Goal: Task Accomplishment & Management: Complete application form

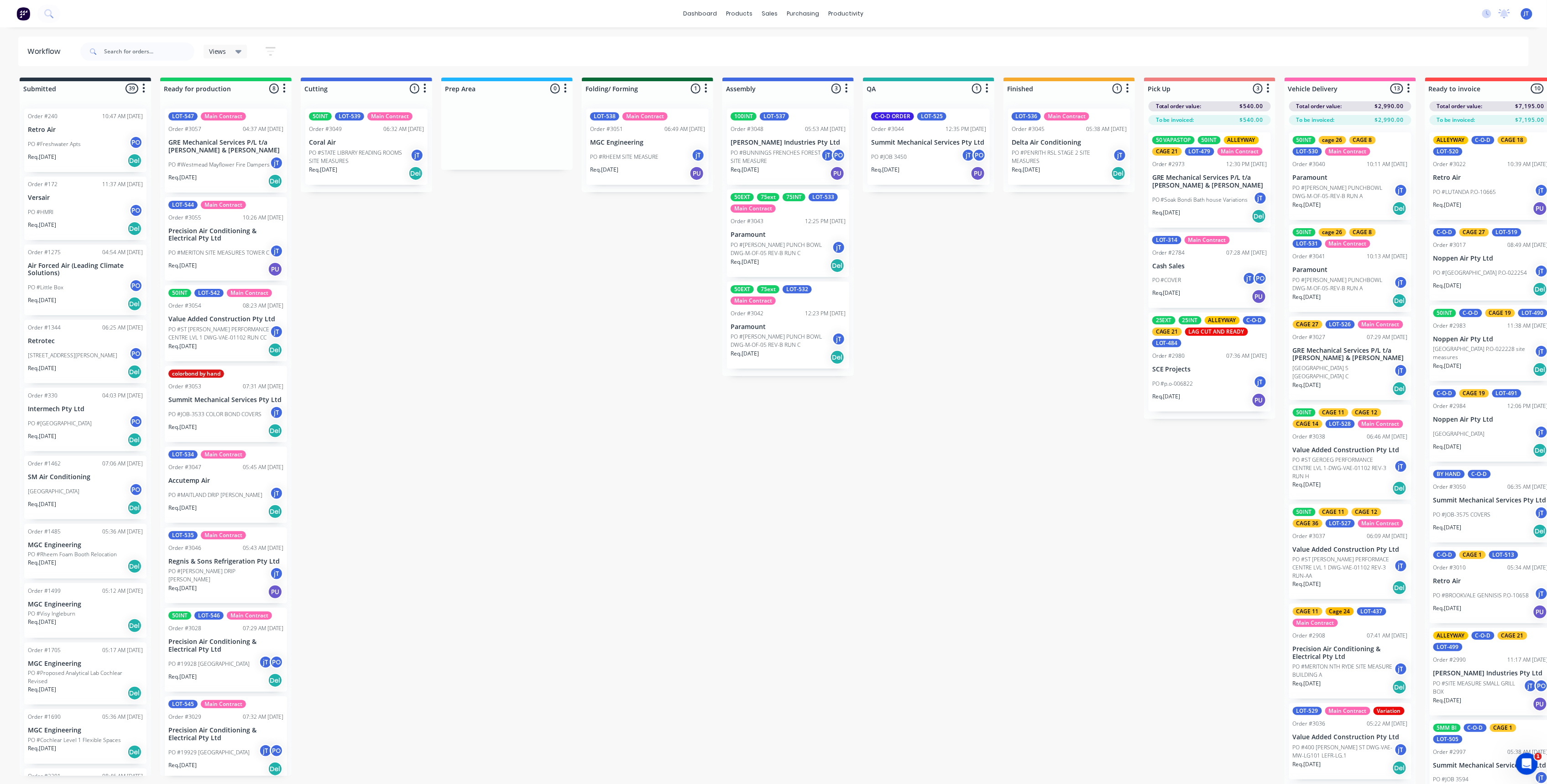
drag, startPoint x: 85, startPoint y: 23, endPoint x: 94, endPoint y: 18, distance: 10.3
click at [85, 23] on div "dashboard products sales purchasing productivity dashboard products Product Cat…" at bounding box center [773, 14] width 1547 height 27
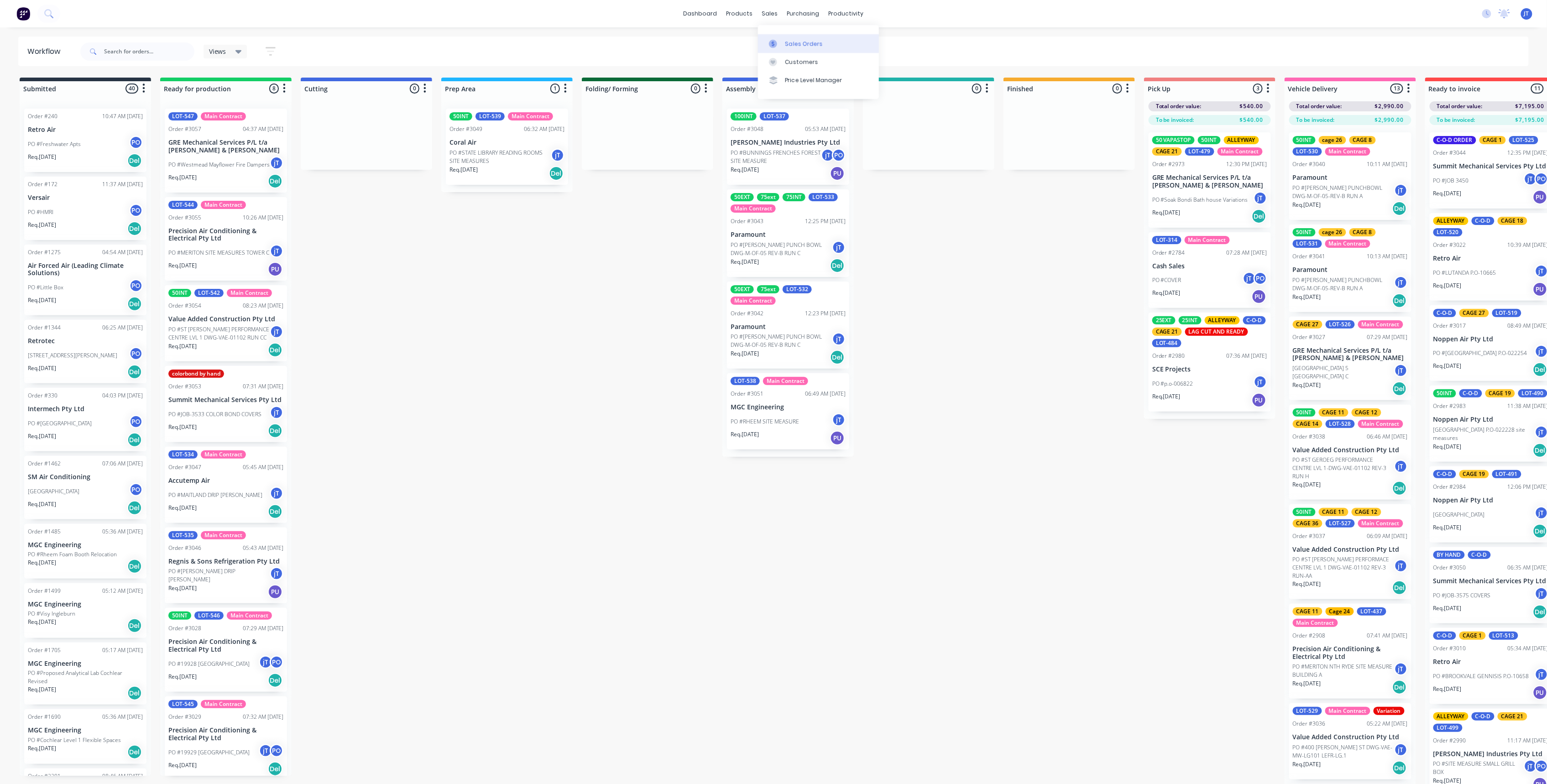
click at [795, 46] on div "Sales Orders" at bounding box center [804, 43] width 37 height 8
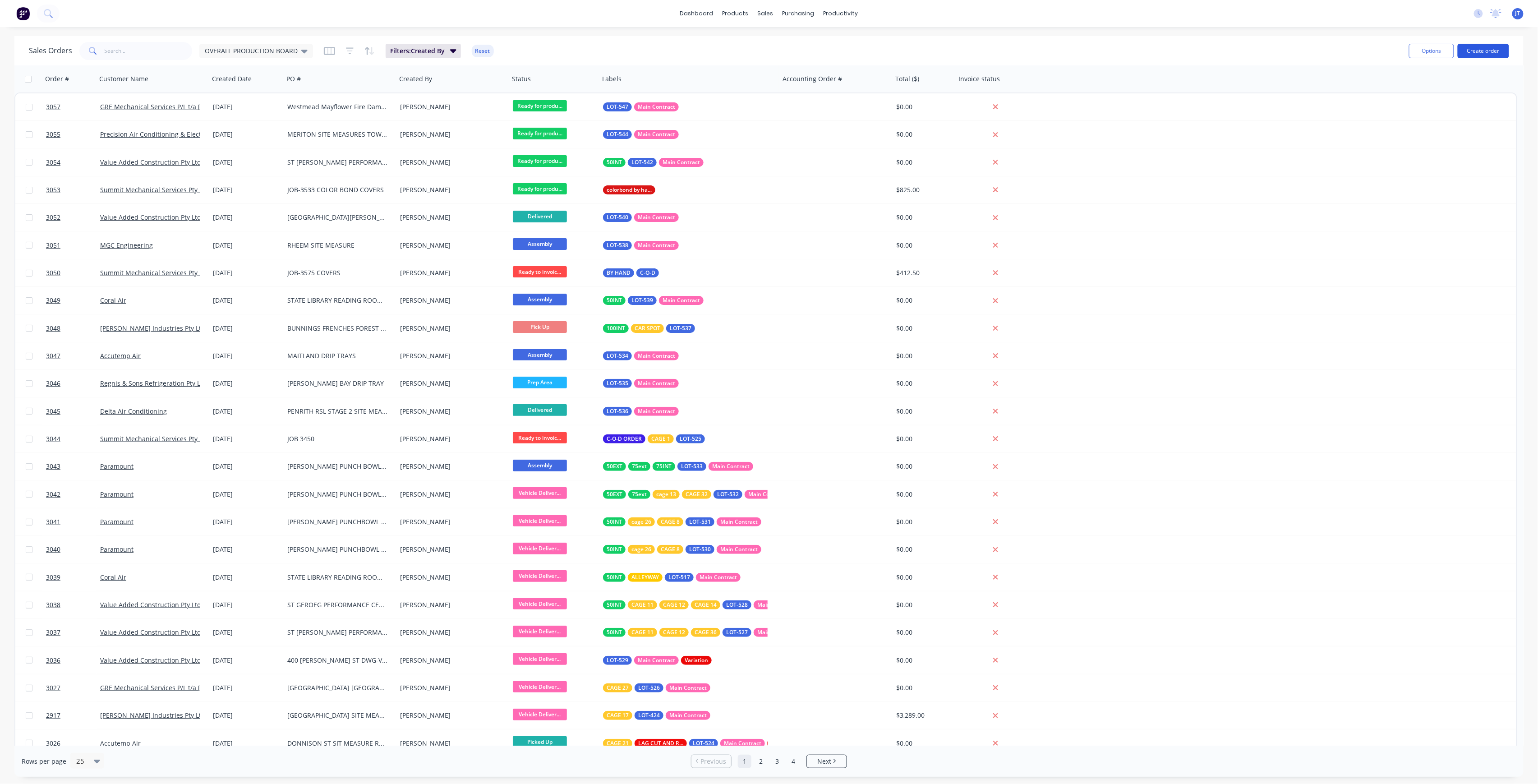
click at [1491, 56] on button "Create order" at bounding box center [1483, 50] width 51 height 15
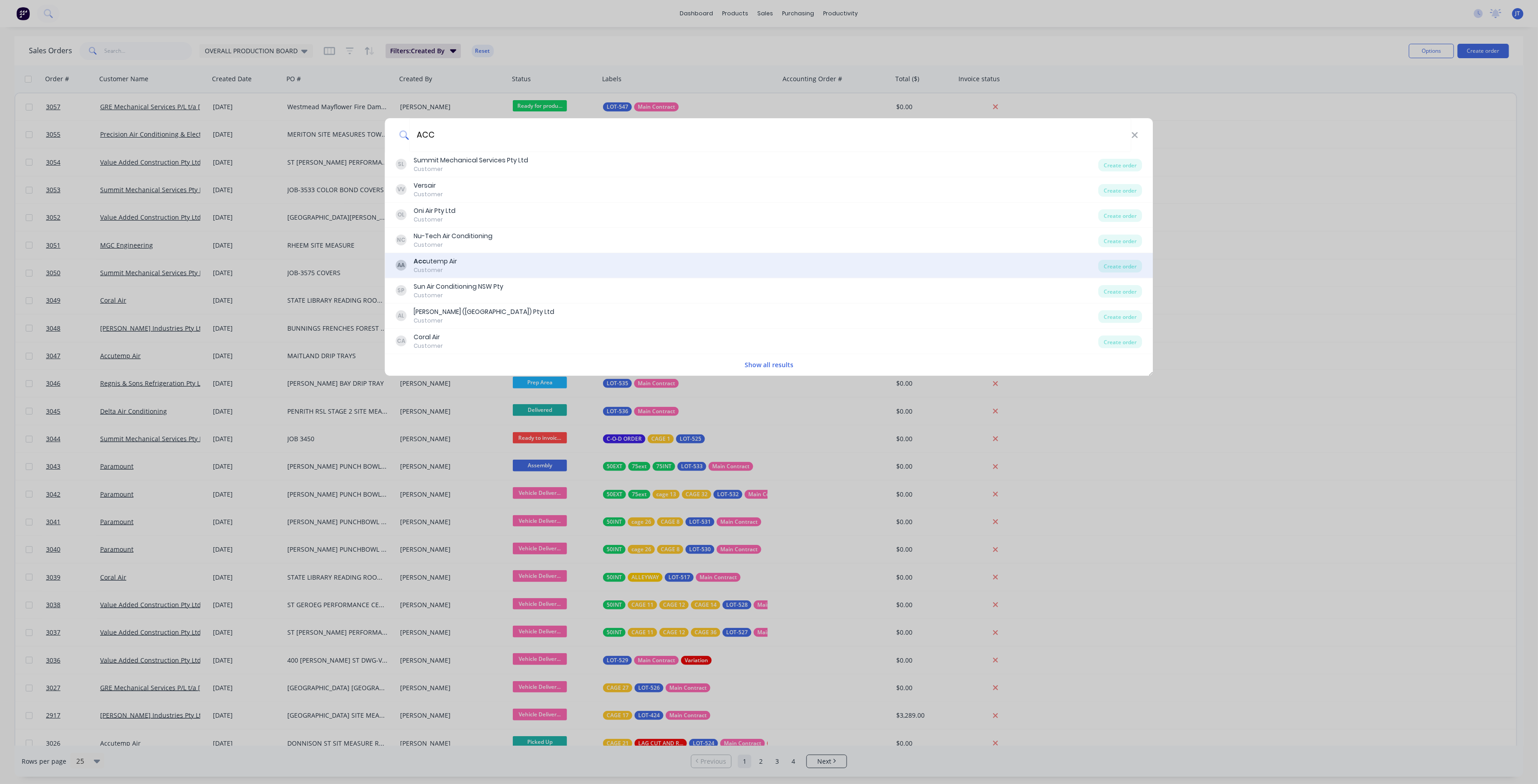
type input "ACC"
click at [477, 265] on div "AA Acc utemp Air Customer" at bounding box center [748, 266] width 703 height 18
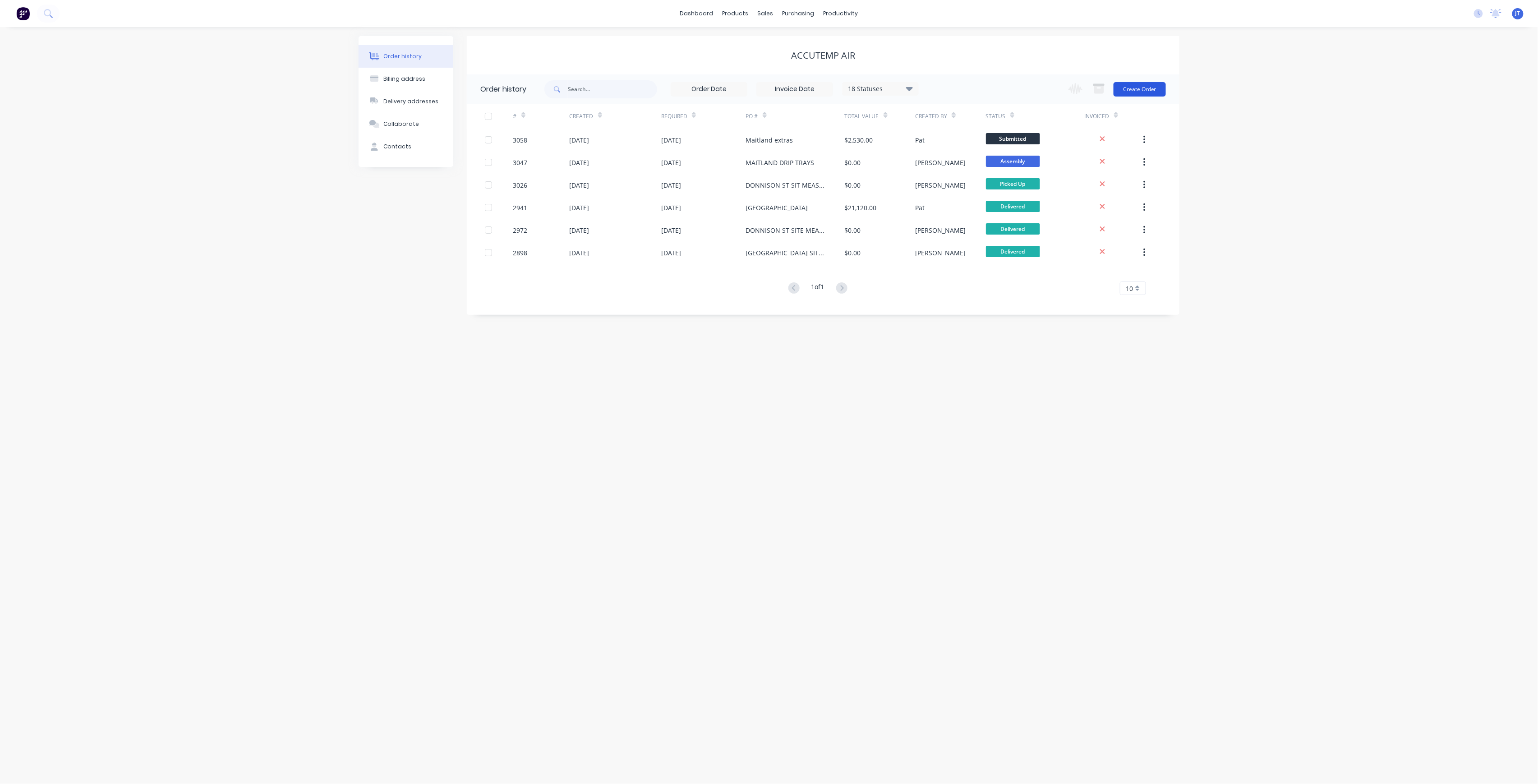
click at [1148, 94] on button "Create Order" at bounding box center [1140, 89] width 52 height 15
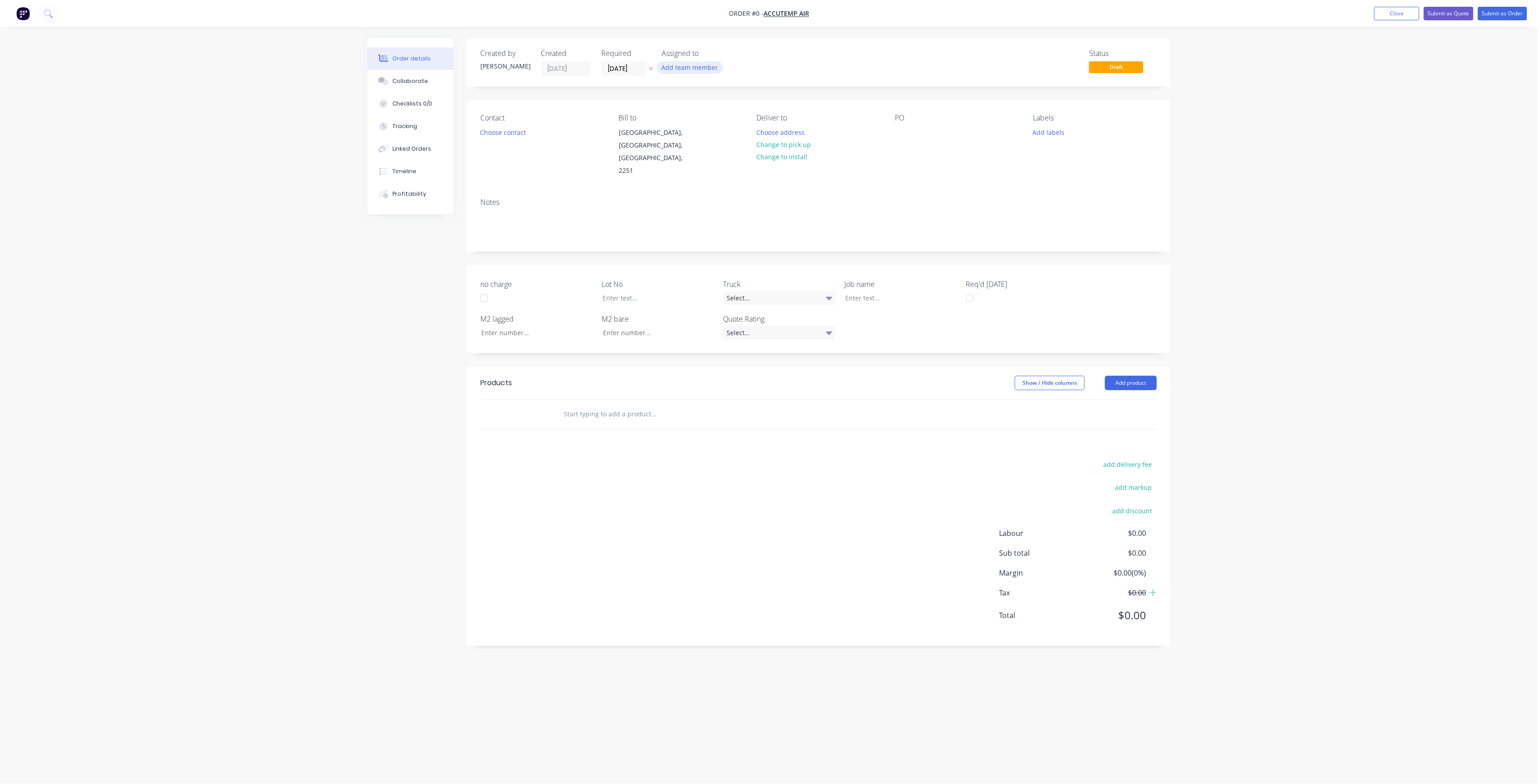
click at [686, 70] on button "Add team member" at bounding box center [690, 67] width 66 height 12
click at [717, 121] on div "joshua Turner (You)" at bounding box center [734, 117] width 90 height 10
click at [636, 73] on div "Creating draft order... Loading... Order details Collaborate Checklists 0/0 Tra…" at bounding box center [769, 374] width 821 height 673
click at [636, 75] on label "[DATE]" at bounding box center [624, 68] width 45 height 15
click at [636, 75] on input "[DATE]" at bounding box center [624, 68] width 44 height 13
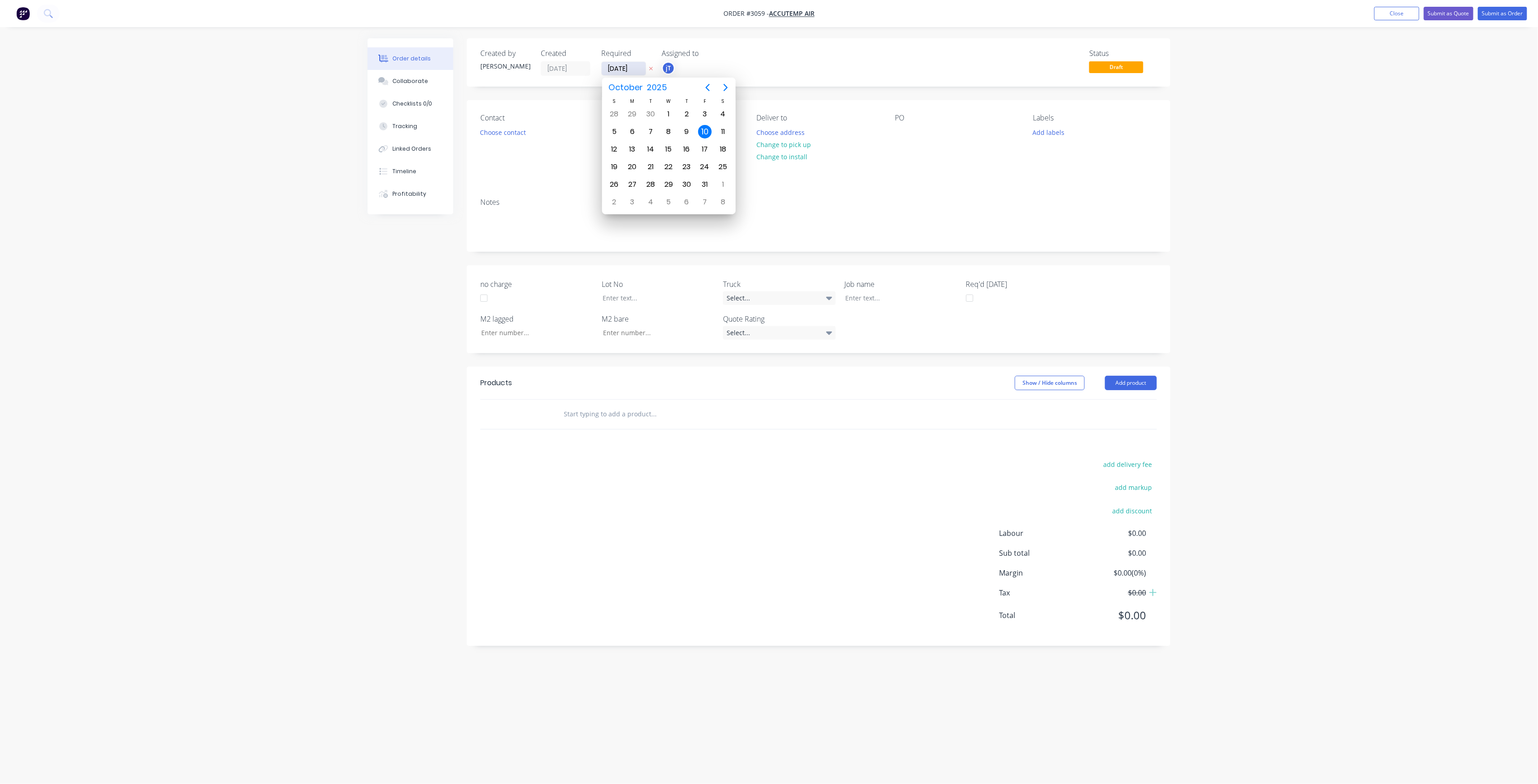
click at [640, 65] on input "[DATE]" at bounding box center [624, 68] width 44 height 13
click at [679, 146] on div "16" at bounding box center [686, 149] width 18 height 17
type input "[DATE]"
click at [491, 123] on div "Contact Choose contact" at bounding box center [542, 146] width 123 height 64
click at [491, 130] on button "Choose contact" at bounding box center [503, 132] width 56 height 12
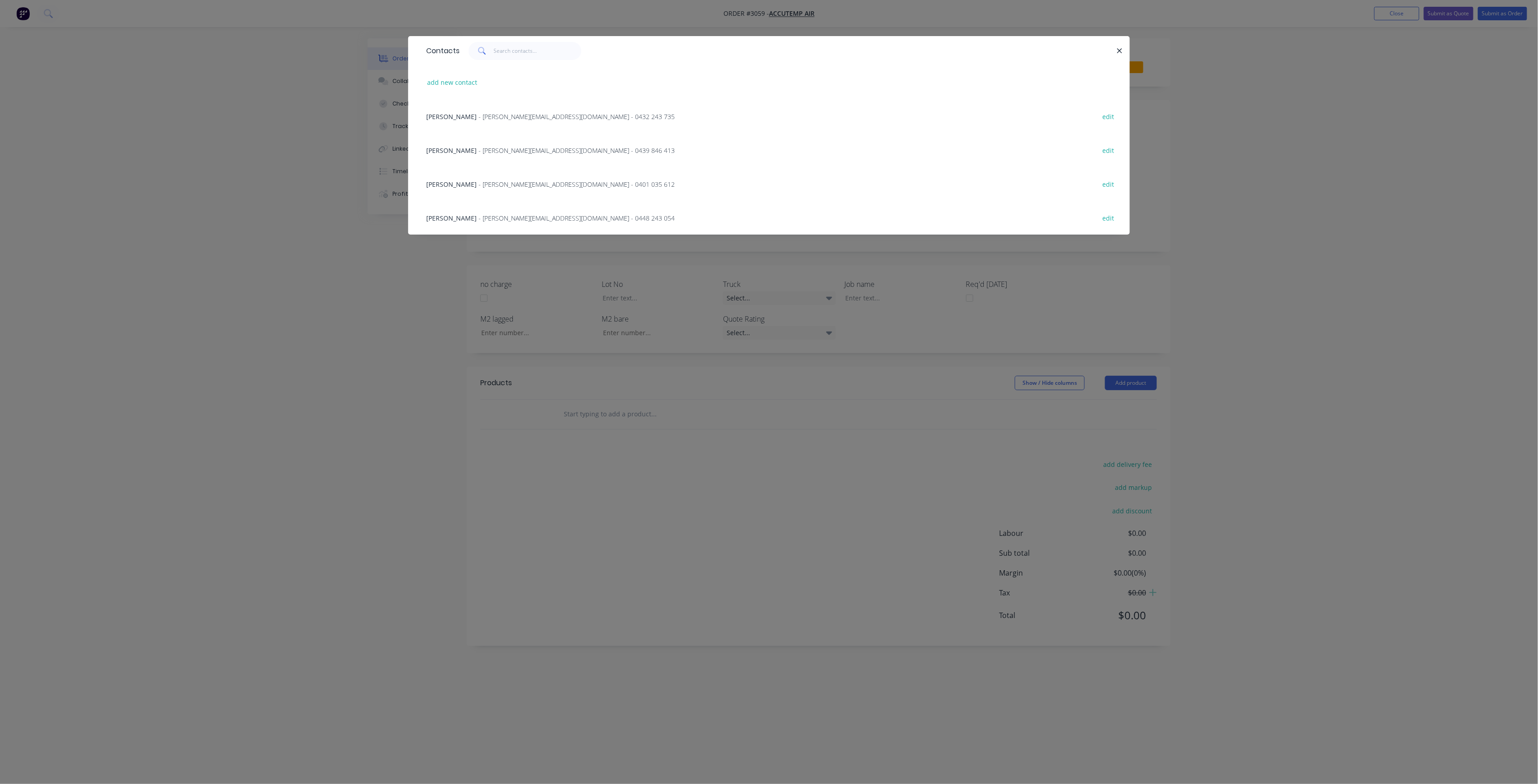
click at [509, 217] on span "- luke@selbyindustries.com.au - 0448 243 054" at bounding box center [576, 218] width 196 height 8
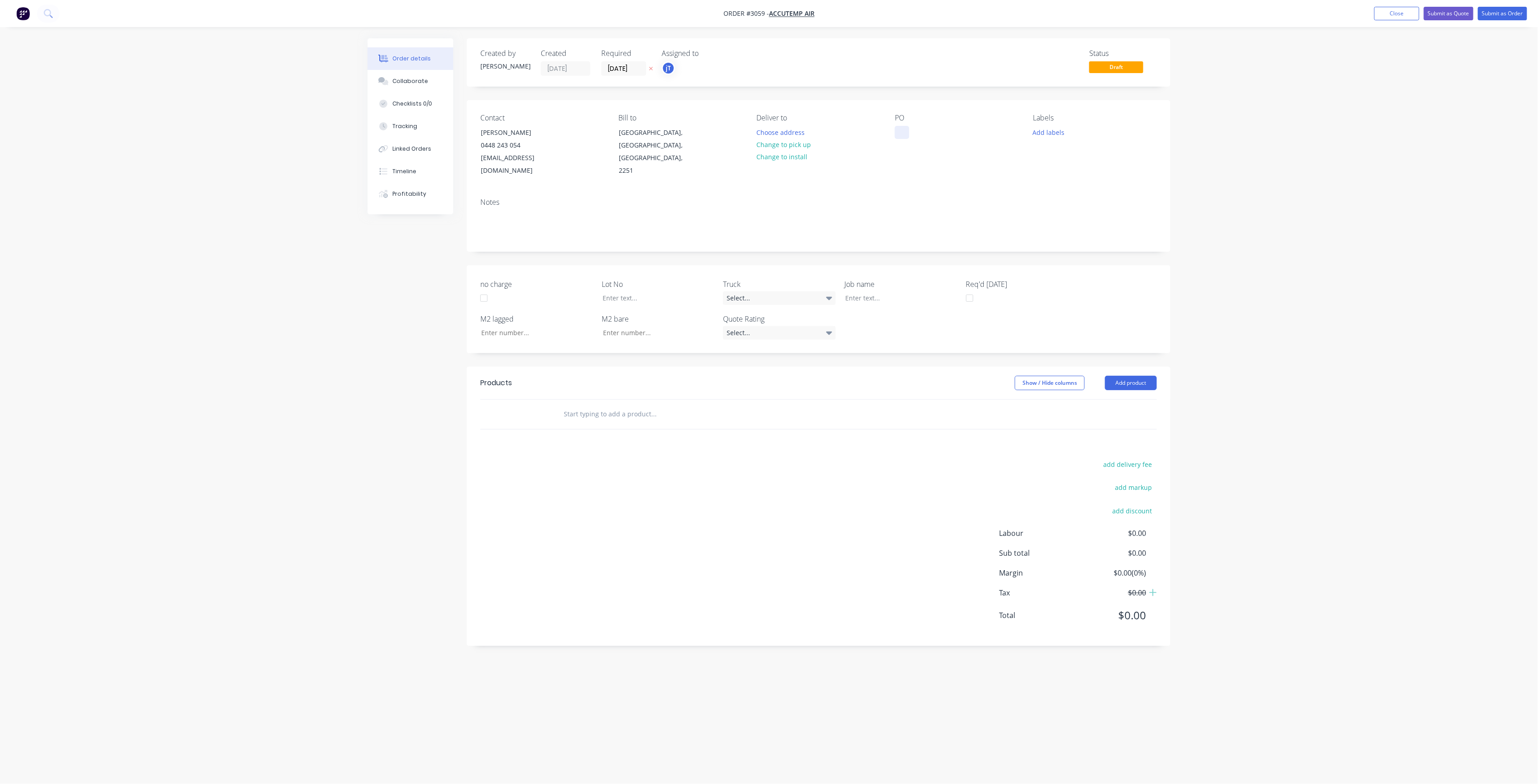
click at [900, 135] on div at bounding box center [902, 132] width 15 height 13
click at [1047, 127] on button "Add labels" at bounding box center [1049, 132] width 42 height 12
click at [1091, 164] on input "text" at bounding box center [1108, 158] width 95 height 18
click at [1080, 210] on div "LOT-548" at bounding box center [1072, 213] width 29 height 10
drag, startPoint x: 1099, startPoint y: 160, endPoint x: 1052, endPoint y: 165, distance: 47.3
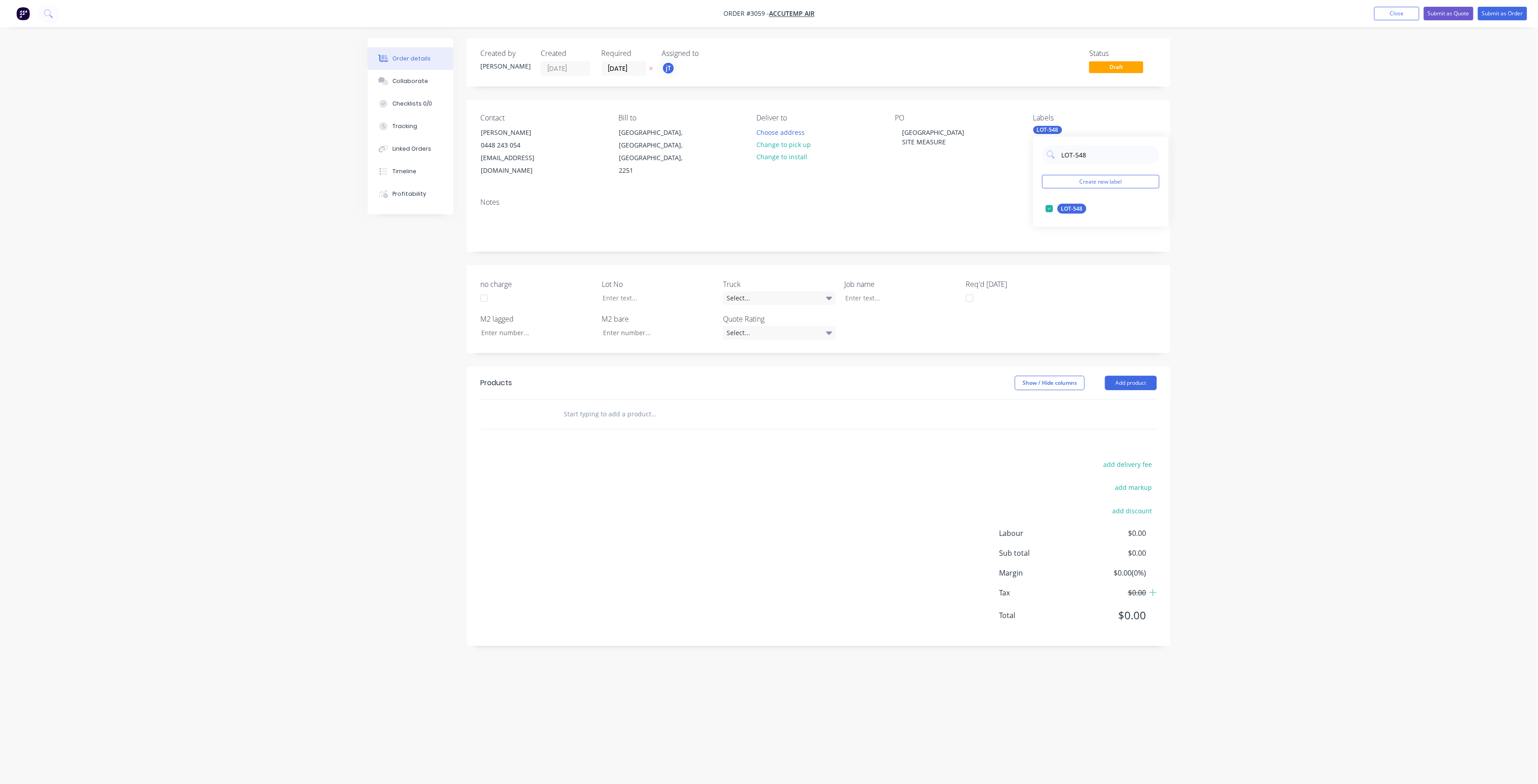
click at [1052, 165] on div "LOT-548 Create new label LOT-548 edit" at bounding box center [1101, 181] width 135 height 90
click at [1072, 240] on div "75INT" at bounding box center [1068, 245] width 22 height 10
drag, startPoint x: 1091, startPoint y: 152, endPoint x: 1062, endPoint y: 158, distance: 29.6
click at [1062, 158] on input "75" at bounding box center [1108, 155] width 95 height 18
type input "MAIN"
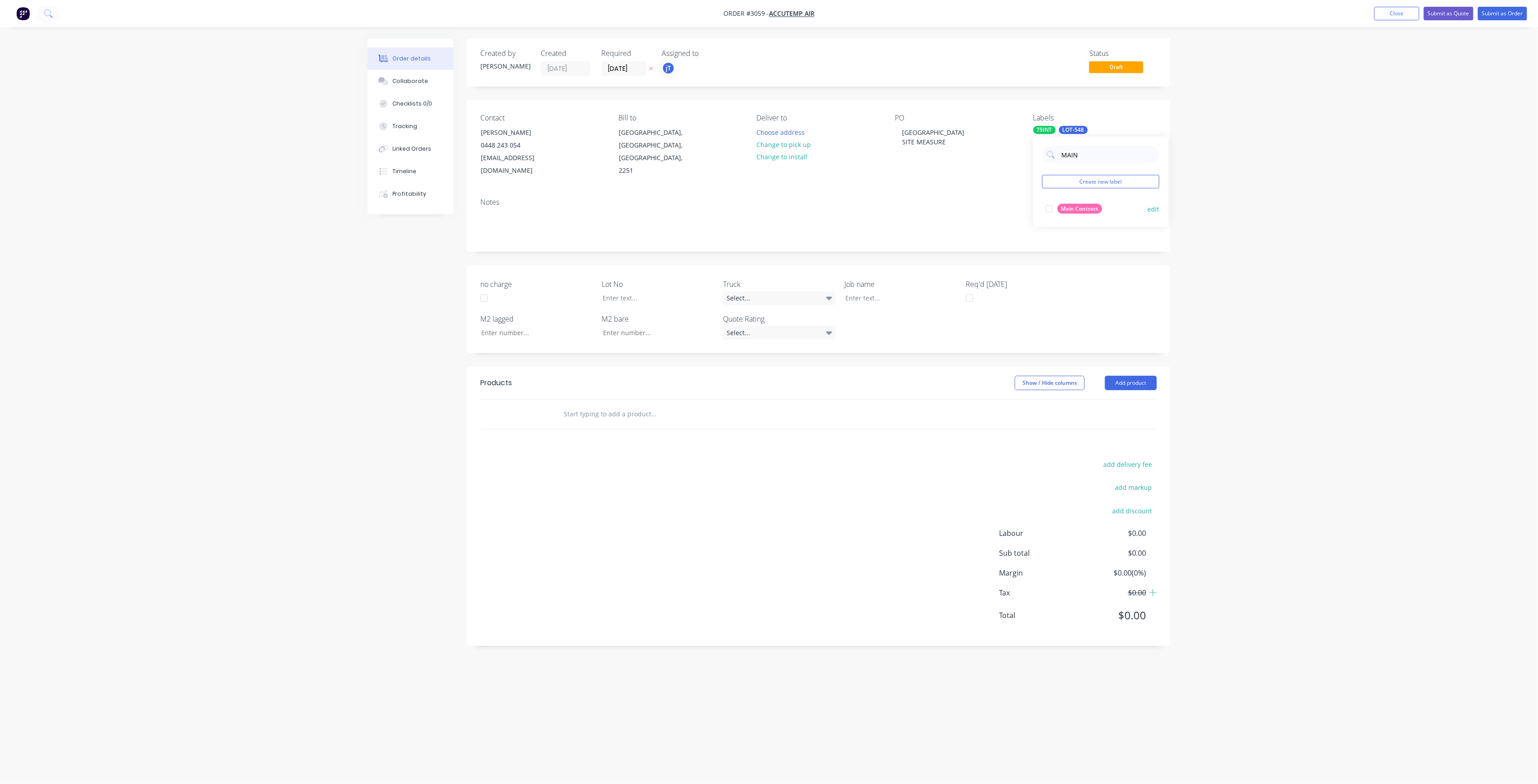
click at [1084, 203] on button "Main Contract" at bounding box center [1074, 209] width 64 height 13
click at [673, 291] on div at bounding box center [652, 298] width 112 height 13
drag, startPoint x: 951, startPoint y: 135, endPoint x: 931, endPoint y: 133, distance: 20.1
click at [917, 142] on div "MAITLAND HIGH ST SITE MEASURE" at bounding box center [934, 137] width 77 height 22
drag, startPoint x: 950, startPoint y: 141, endPoint x: 896, endPoint y: 135, distance: 54.3
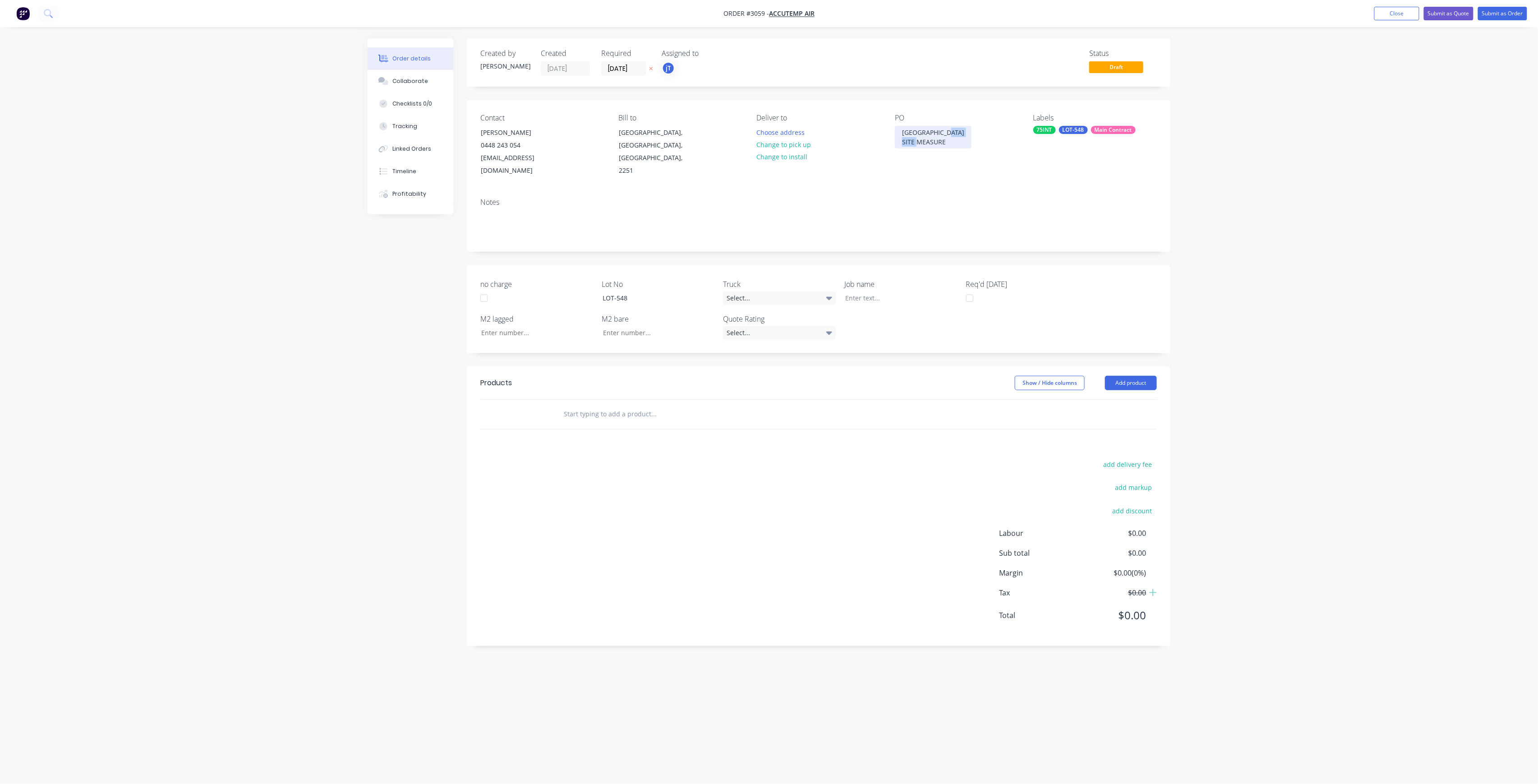
click at [896, 135] on div "MAITLAND HIGH ST SITE MEASURE" at bounding box center [934, 137] width 77 height 22
copy div "MAITLAND HIGH ST SITE MEASURE"
click at [882, 291] on div at bounding box center [895, 298] width 112 height 13
paste div
click at [631, 419] on input "text" at bounding box center [654, 423] width 180 height 18
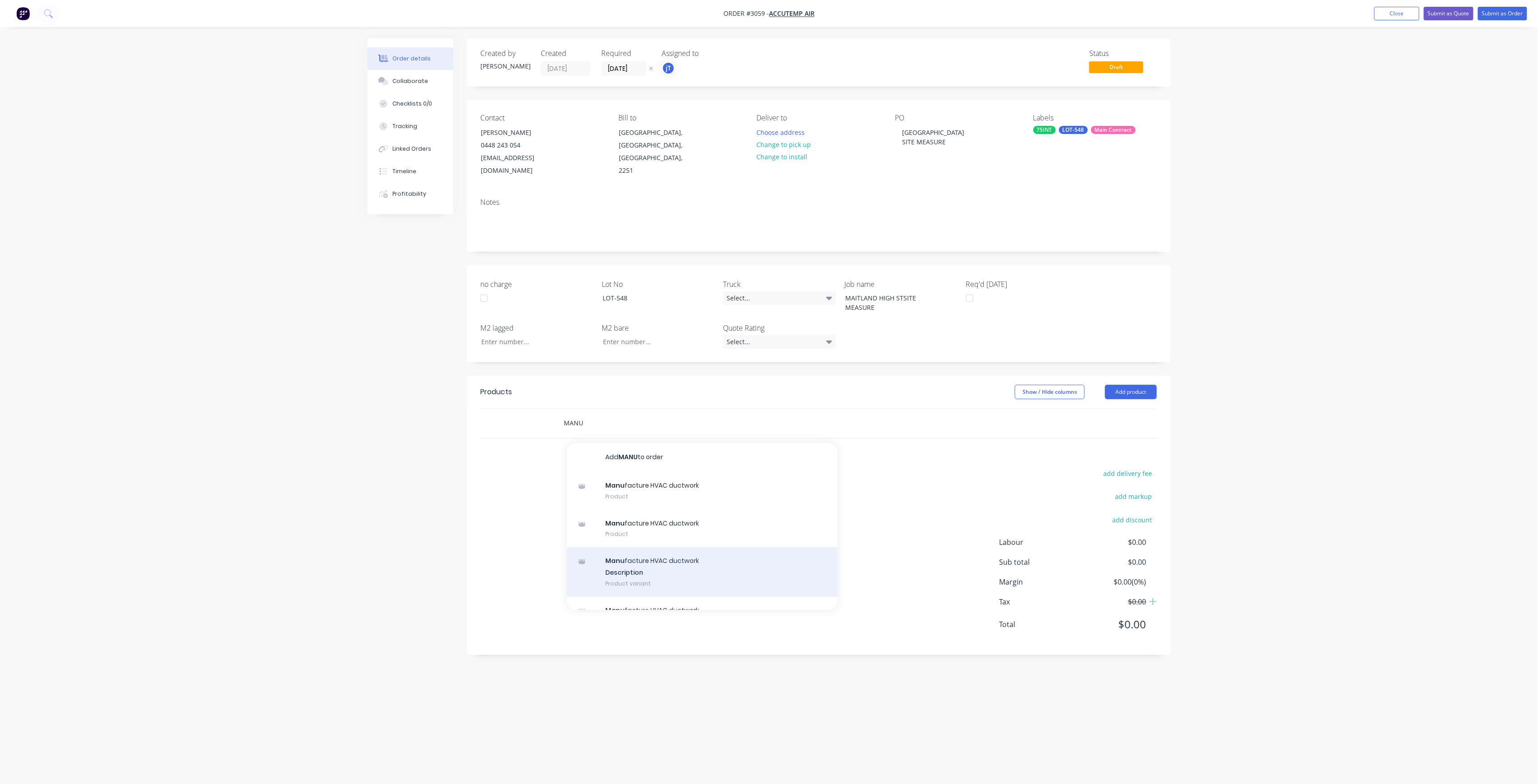
type input "MANU"
click at [686, 558] on div "Manu facture HVAC ductwork Description Product variant" at bounding box center [702, 572] width 271 height 50
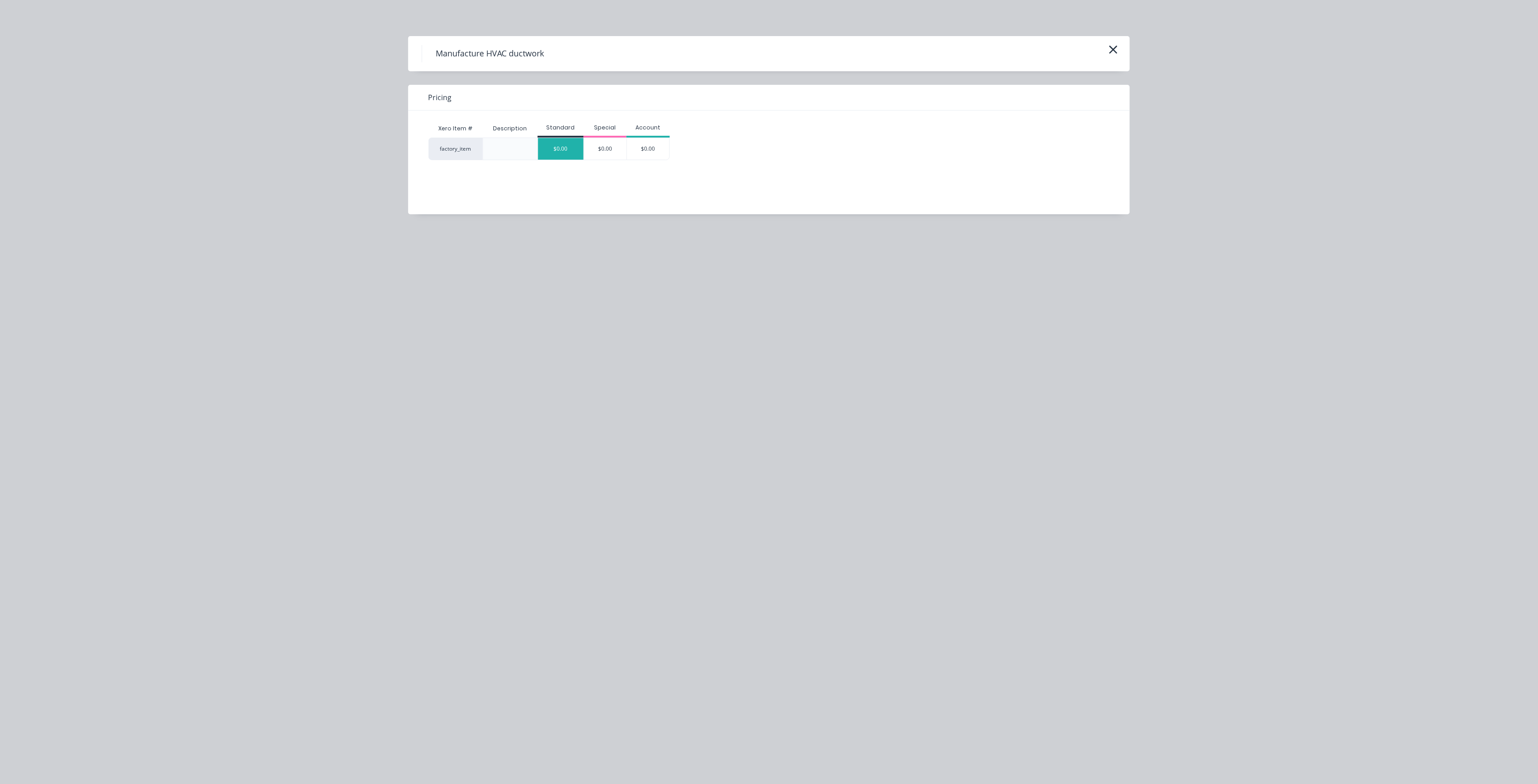
click at [571, 140] on div "$0.00" at bounding box center [560, 149] width 45 height 22
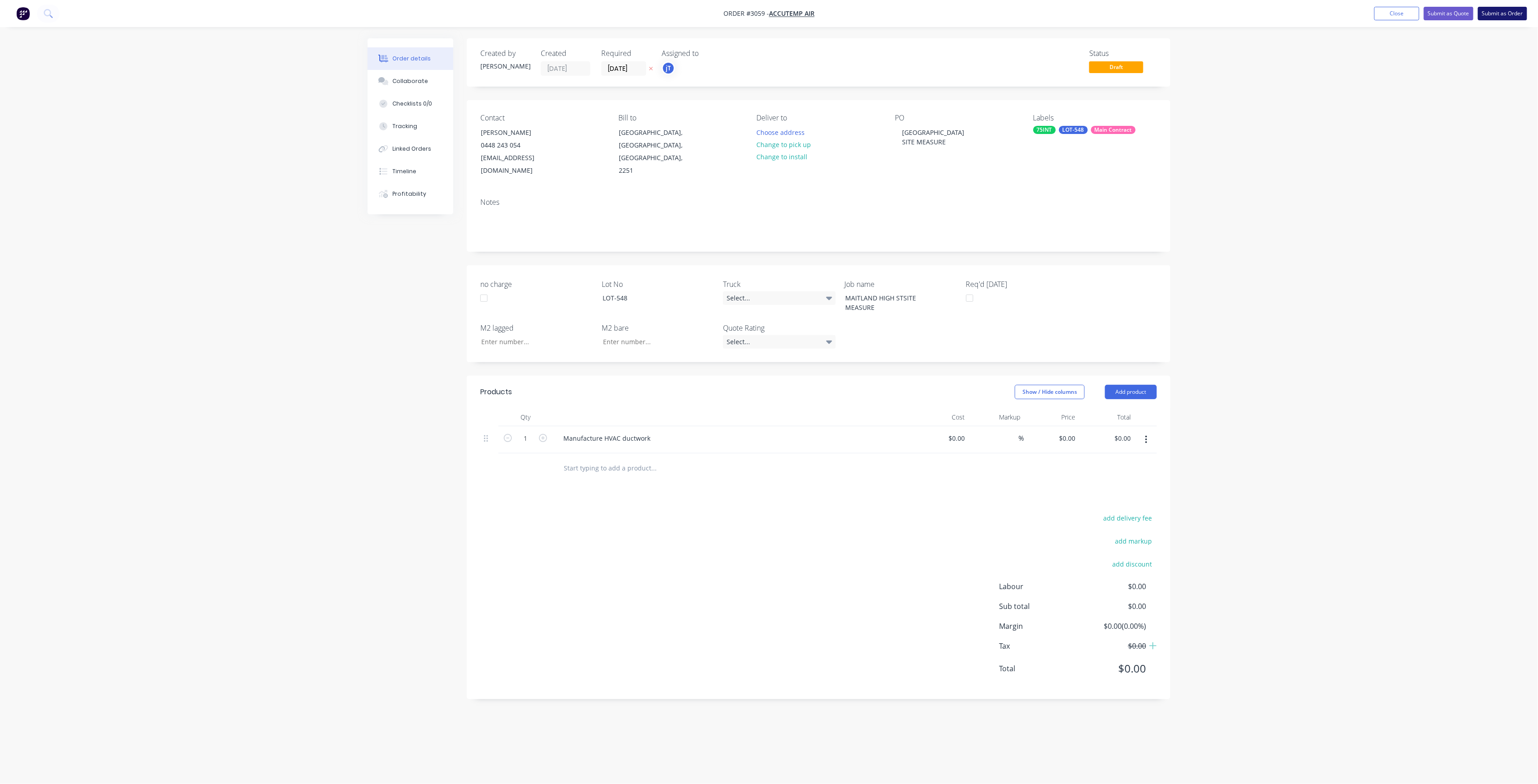
click at [1486, 13] on button "Submit as Order" at bounding box center [1502, 13] width 49 height 13
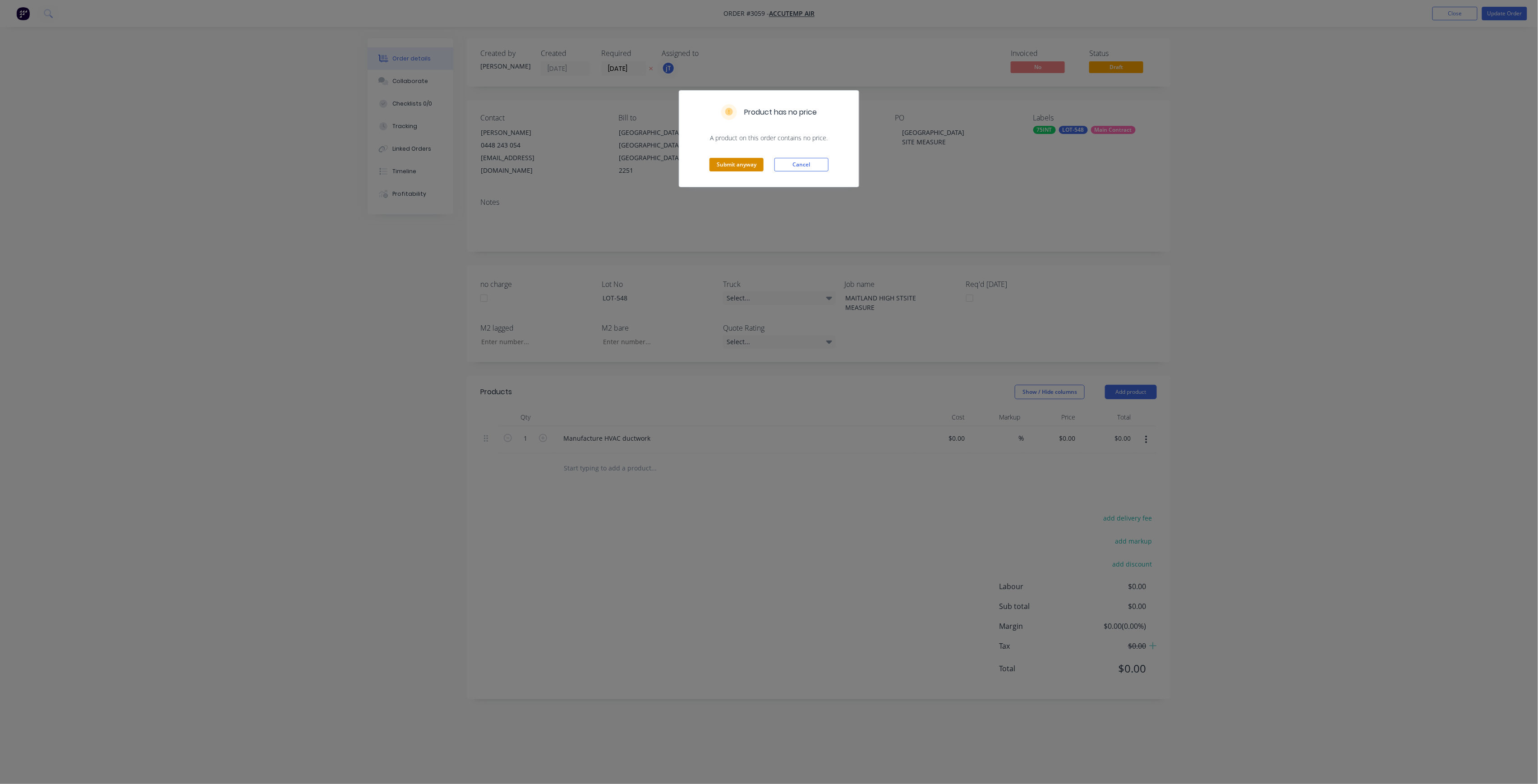
click at [740, 168] on button "Submit anyway" at bounding box center [736, 164] width 54 height 13
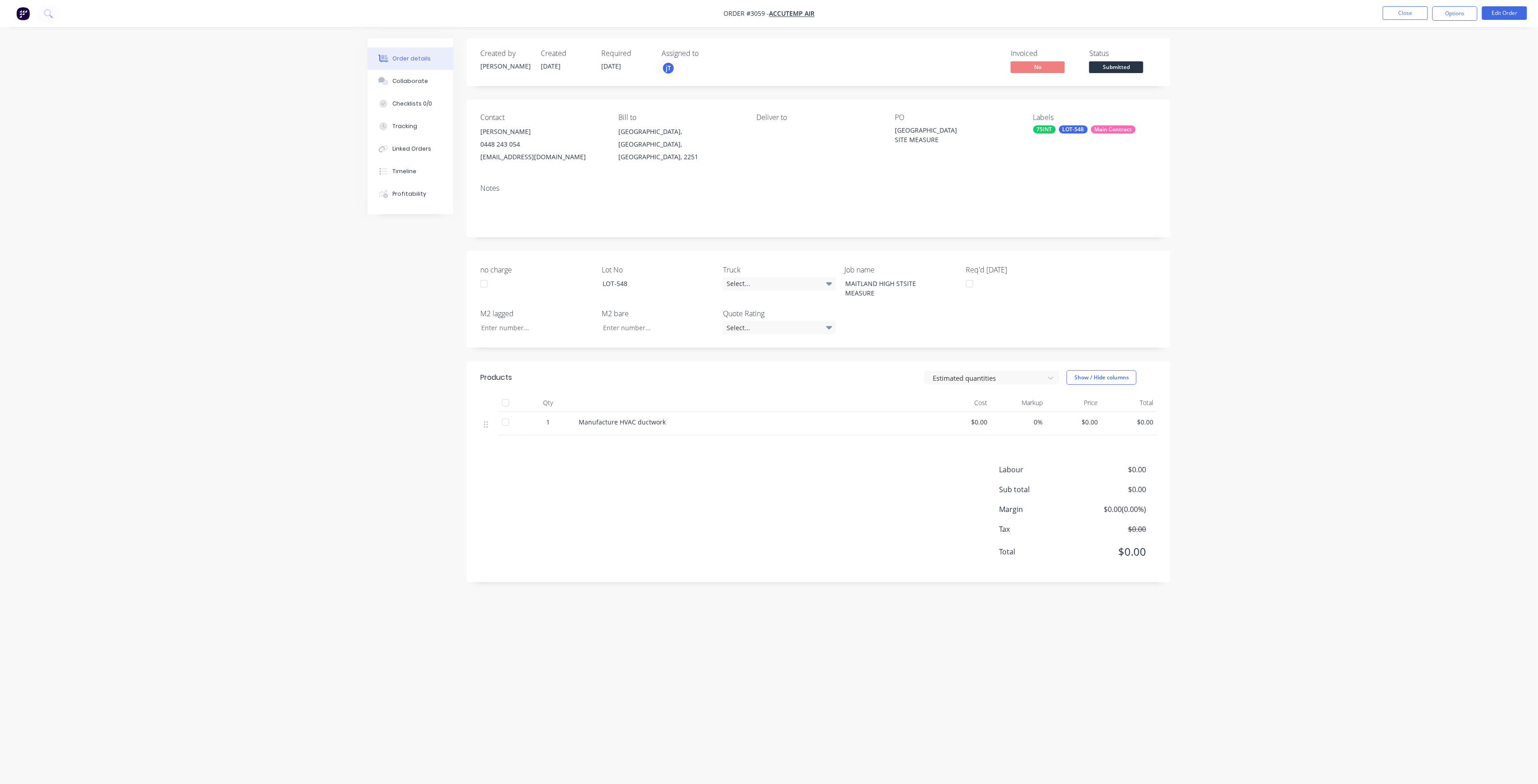
click at [1142, 72] on span "Submitted" at bounding box center [1116, 67] width 54 height 12
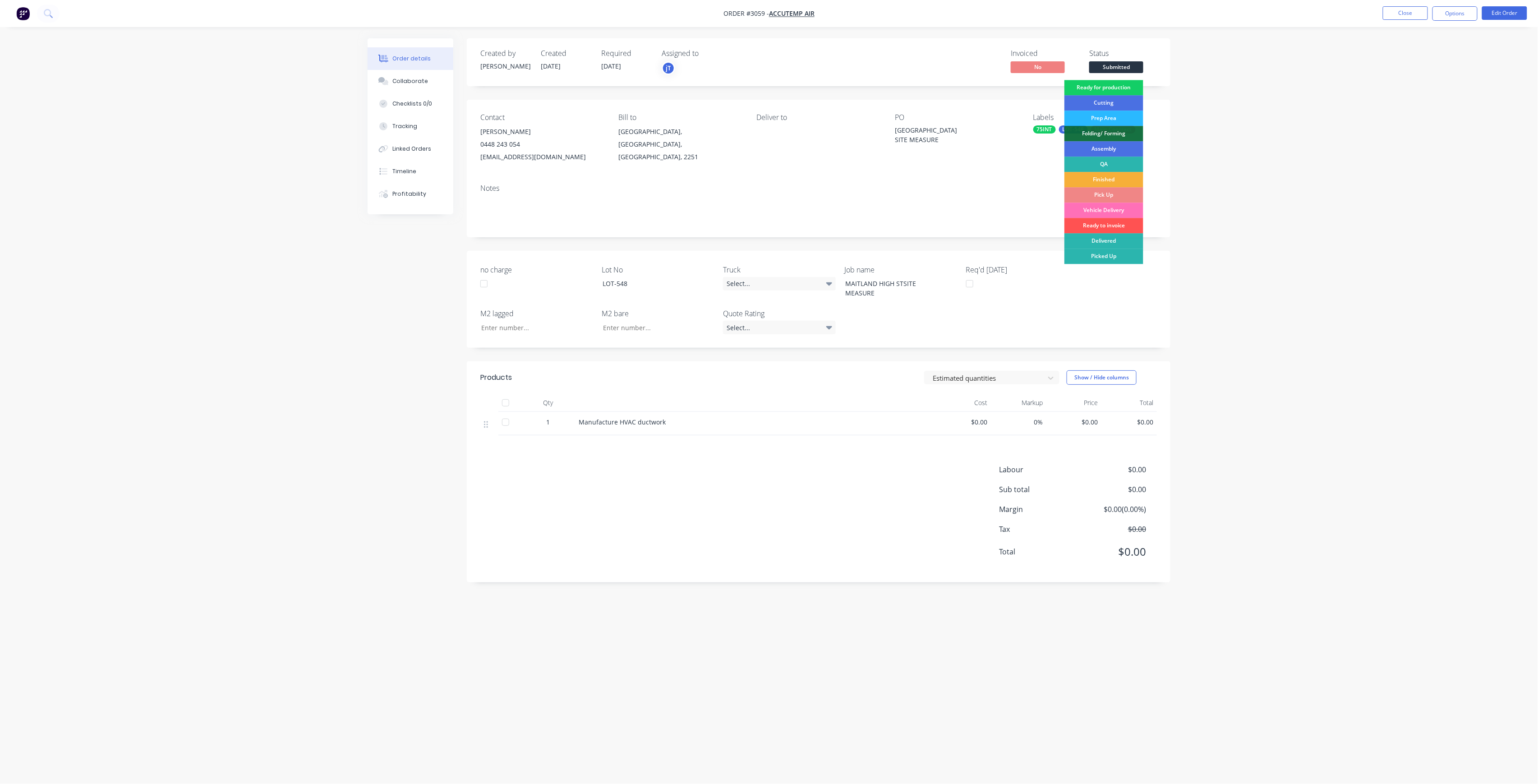
click at [1135, 85] on div "Ready for production" at bounding box center [1104, 88] width 79 height 15
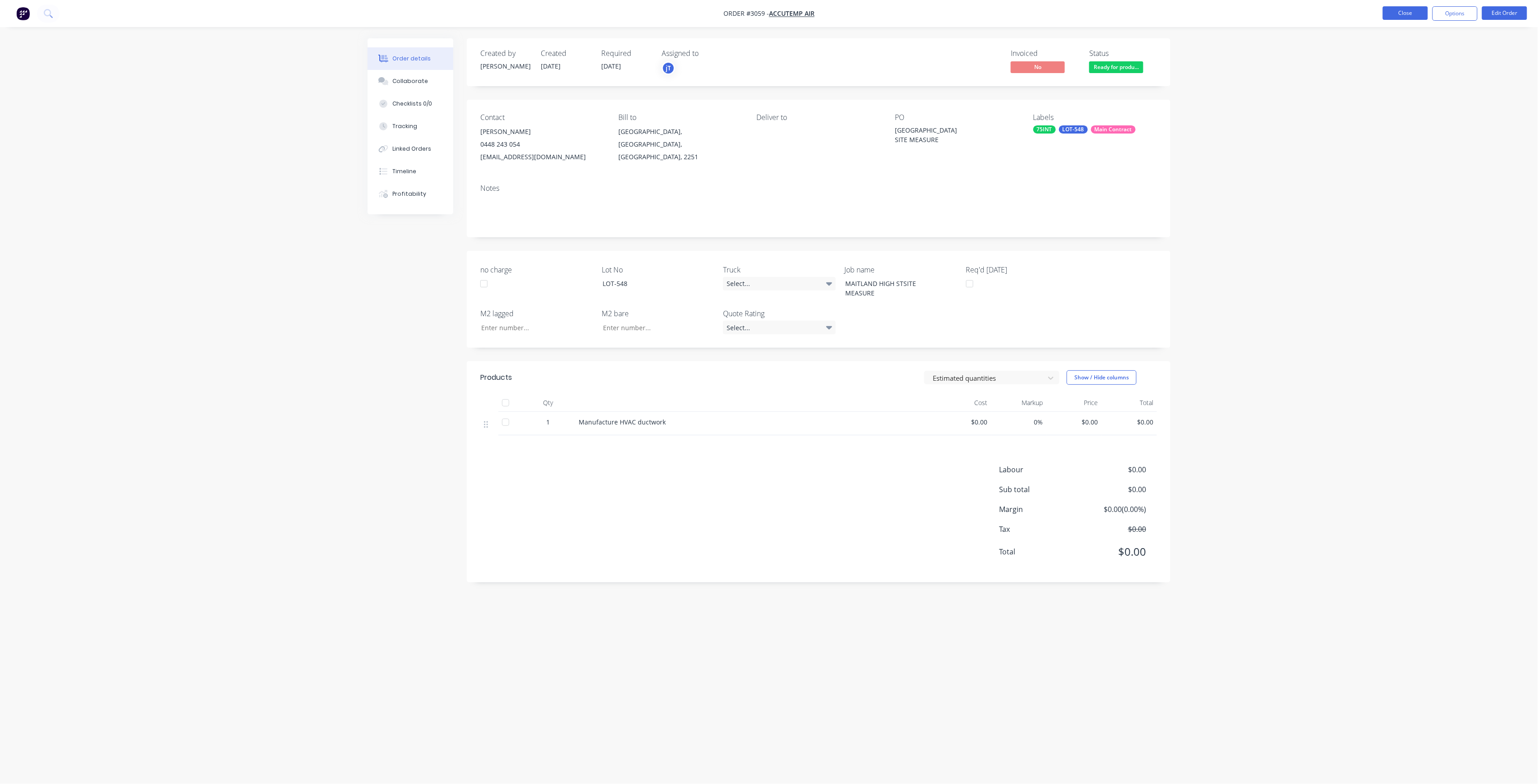
click at [1388, 19] on button "Close" at bounding box center [1405, 13] width 45 height 13
